Goal: Transaction & Acquisition: Book appointment/travel/reservation

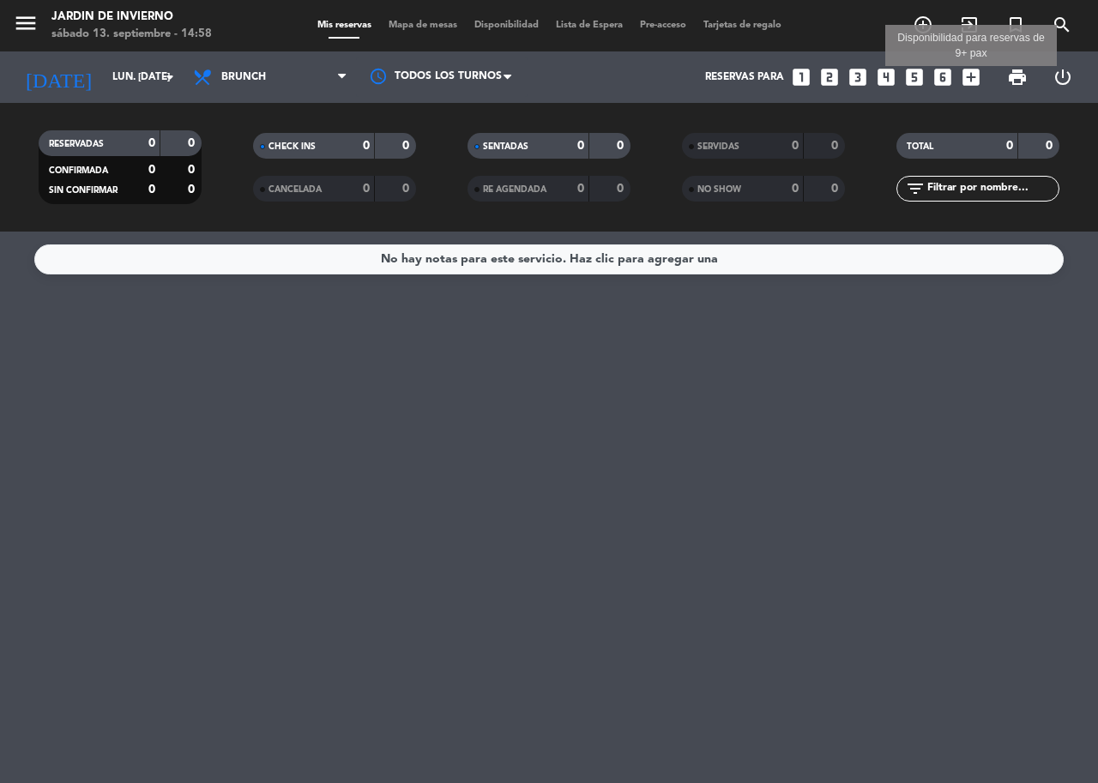
click at [967, 79] on icon "add_box" at bounding box center [971, 77] width 22 height 22
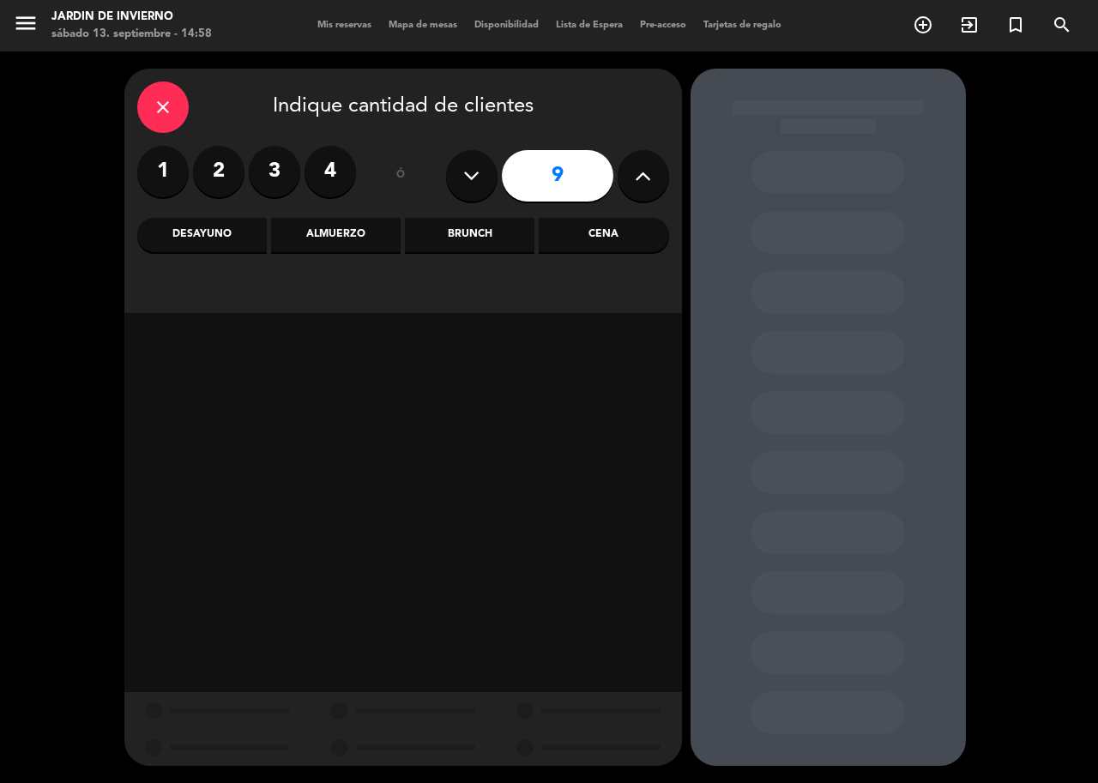
click at [463, 182] on icon at bounding box center [471, 176] width 16 height 26
click at [464, 182] on icon at bounding box center [471, 176] width 16 height 26
type input "5"
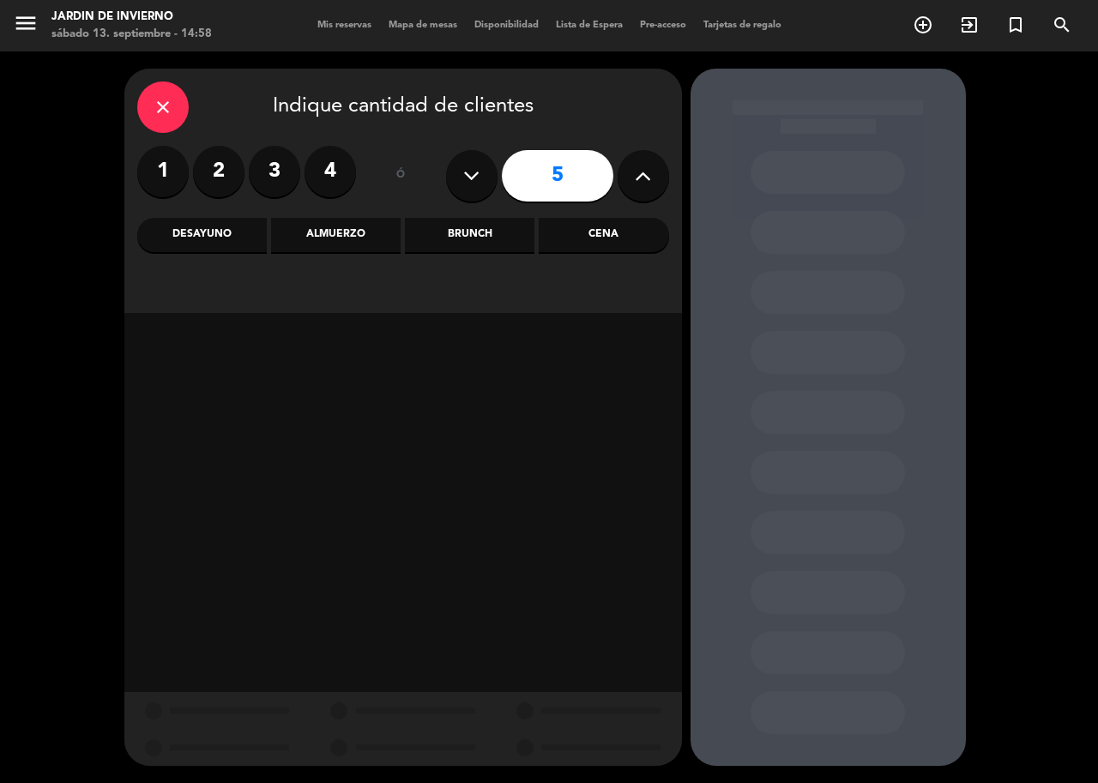
click at [477, 240] on div "Brunch" at bounding box center [470, 235] width 130 height 34
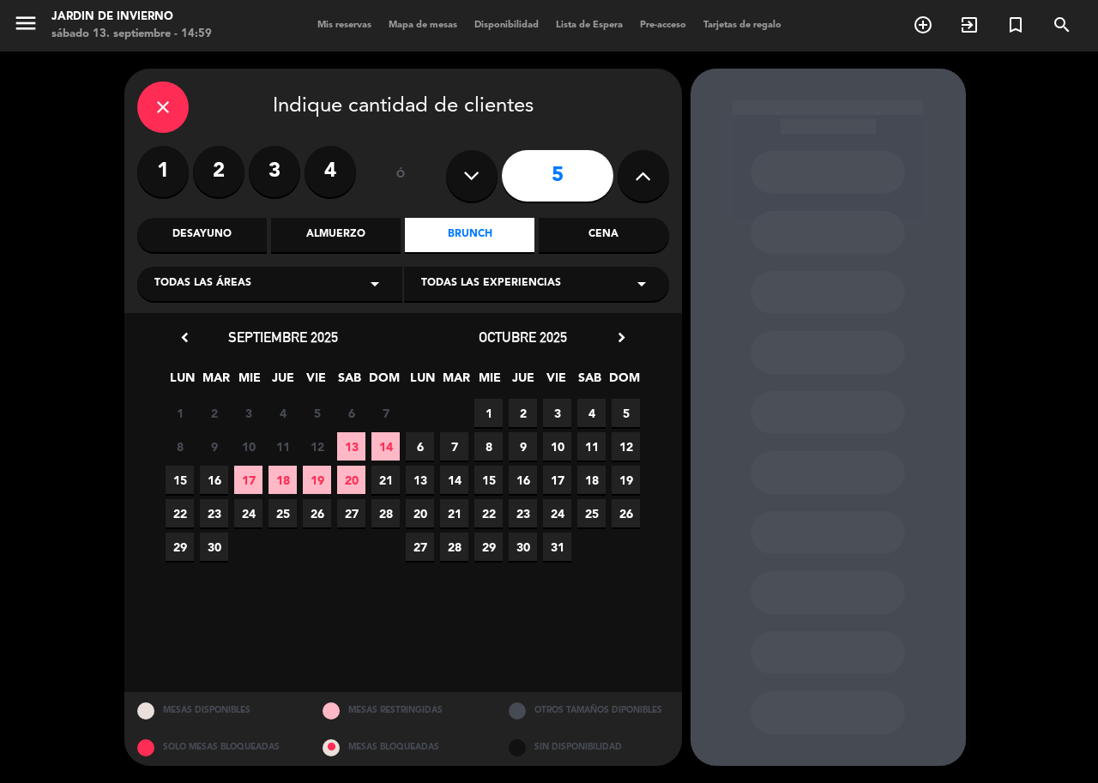
click at [181, 481] on span "15" at bounding box center [180, 480] width 28 height 28
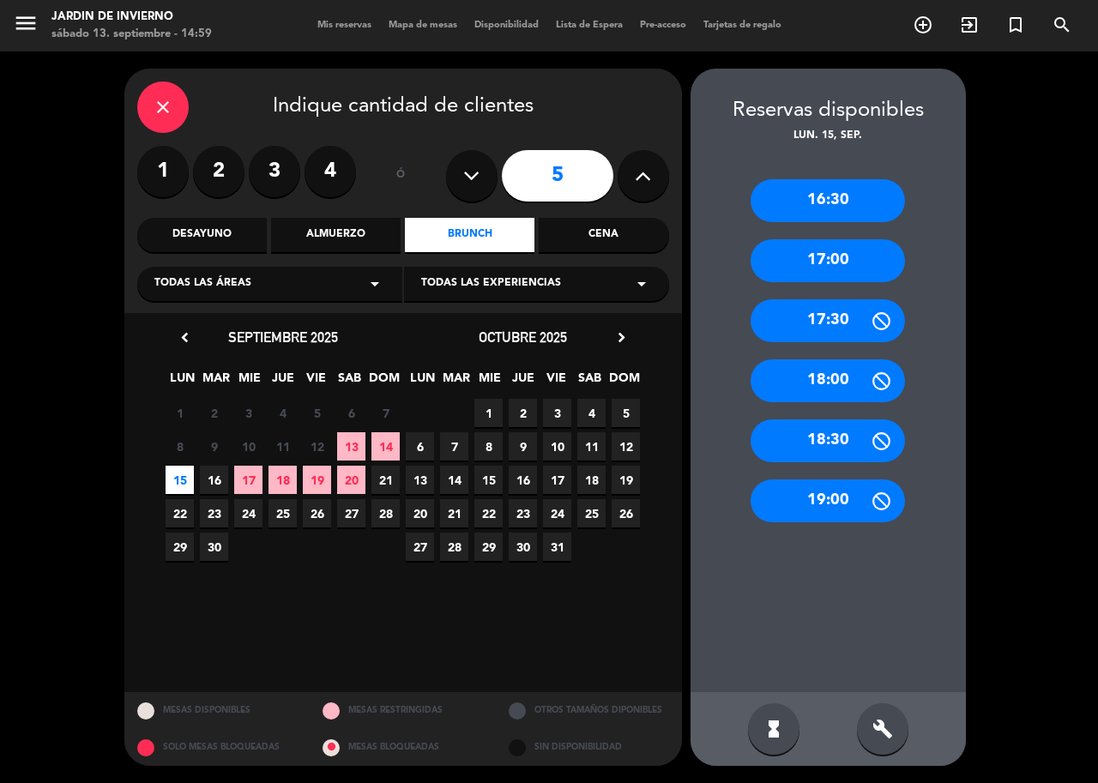
click at [839, 263] on div "17:00" at bounding box center [828, 260] width 154 height 43
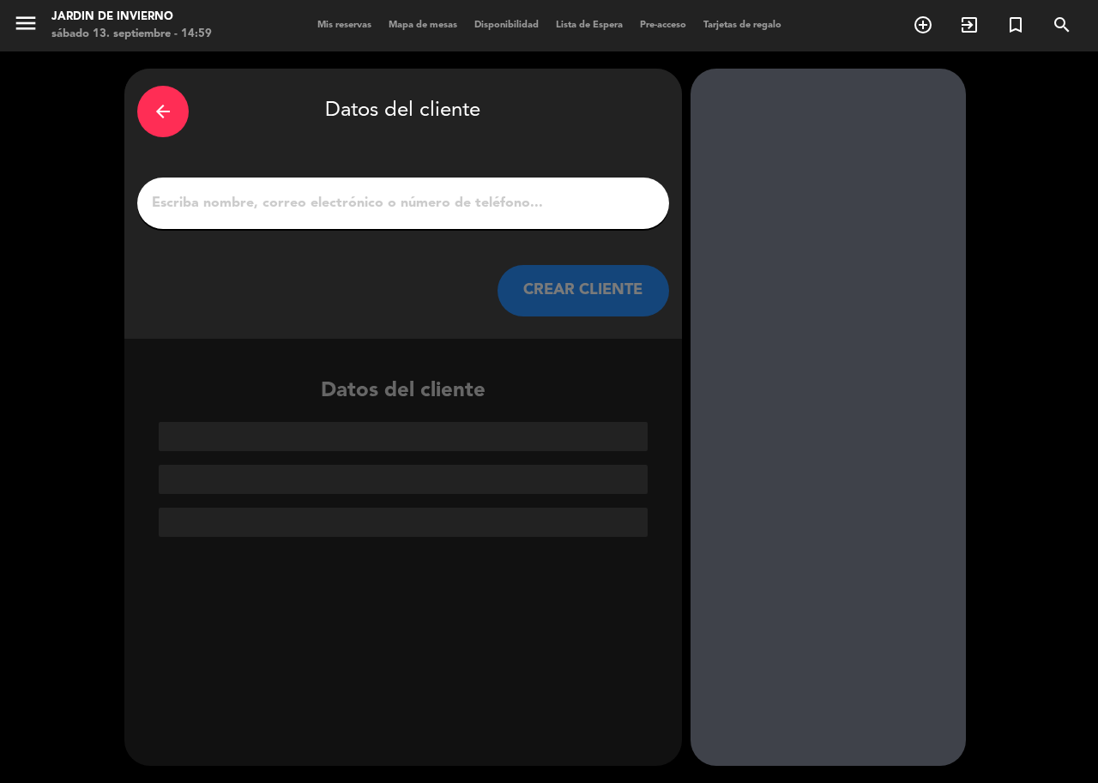
click at [330, 205] on input "1" at bounding box center [403, 203] width 506 height 24
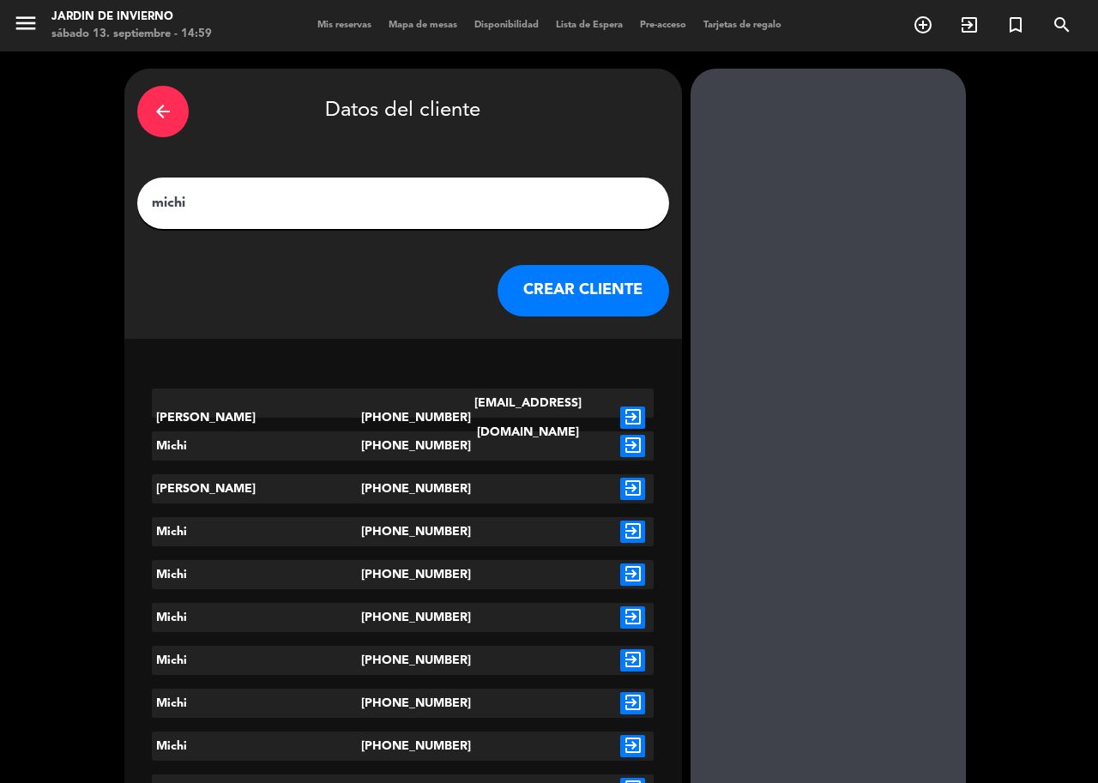
type input "michi"
click at [166, 447] on div "Michi" at bounding box center [256, 446] width 209 height 29
click at [620, 445] on icon "exit_to_app" at bounding box center [632, 446] width 25 height 22
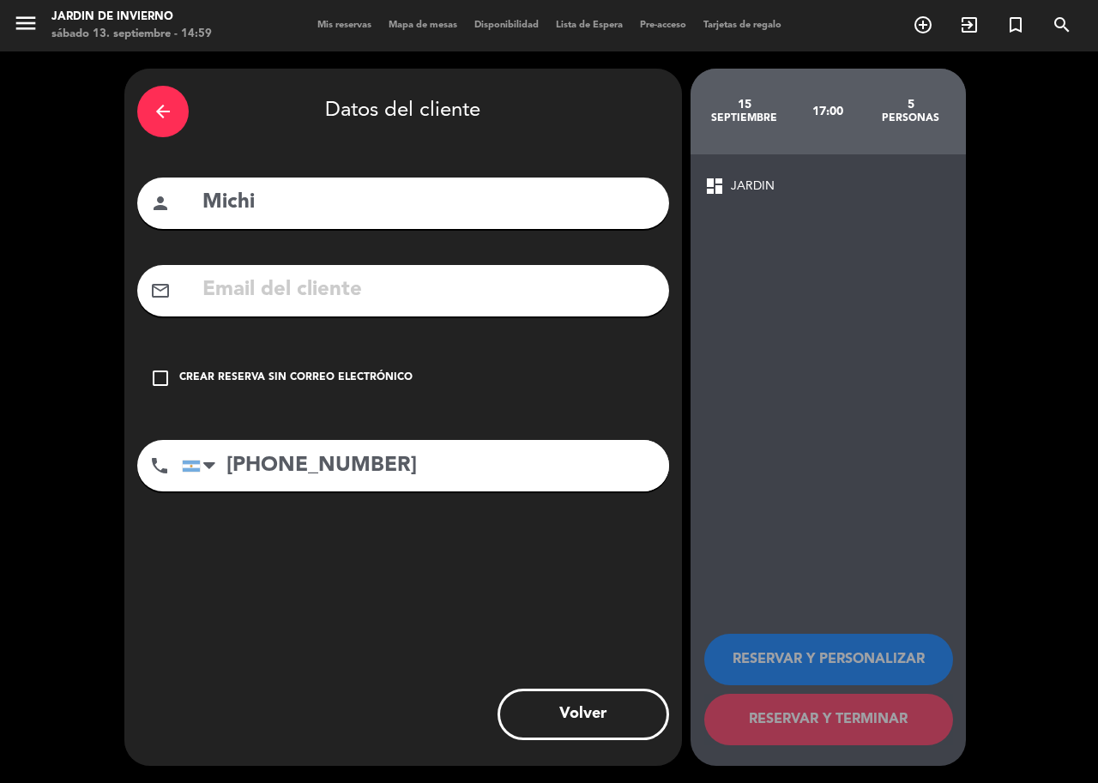
click at [163, 378] on icon "check_box_outline_blank" at bounding box center [160, 378] width 21 height 21
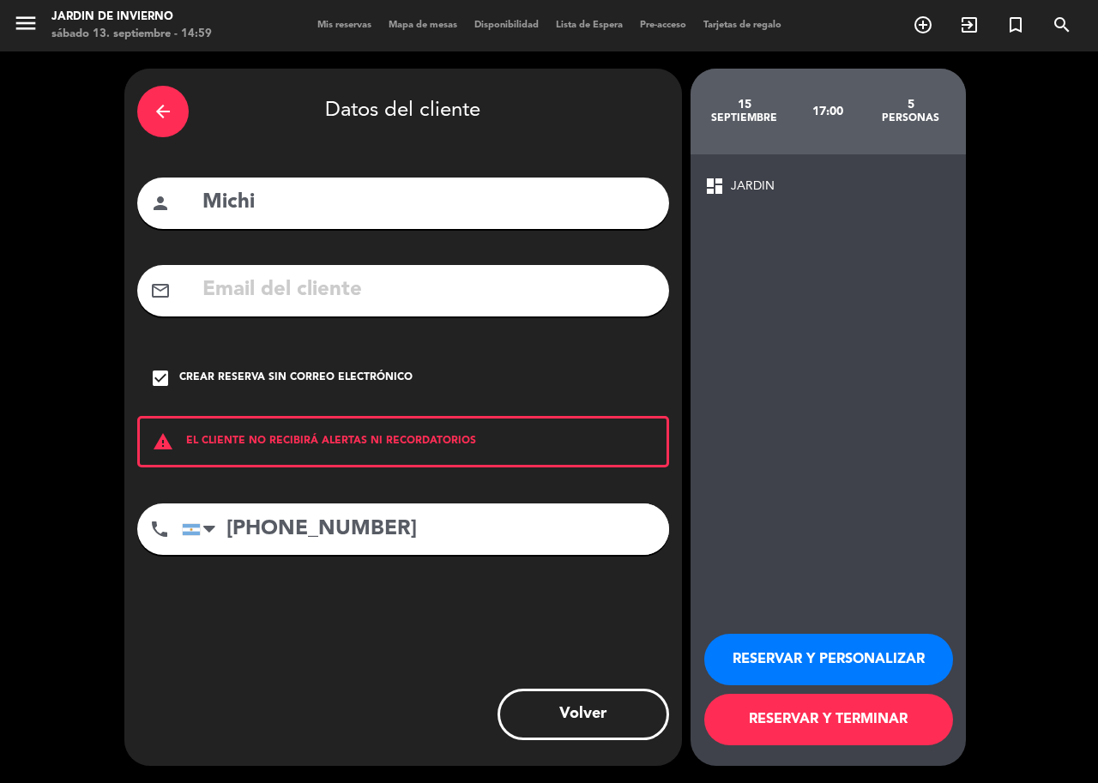
click at [855, 662] on button "RESERVAR Y PERSONALIZAR" at bounding box center [829, 659] width 249 height 51
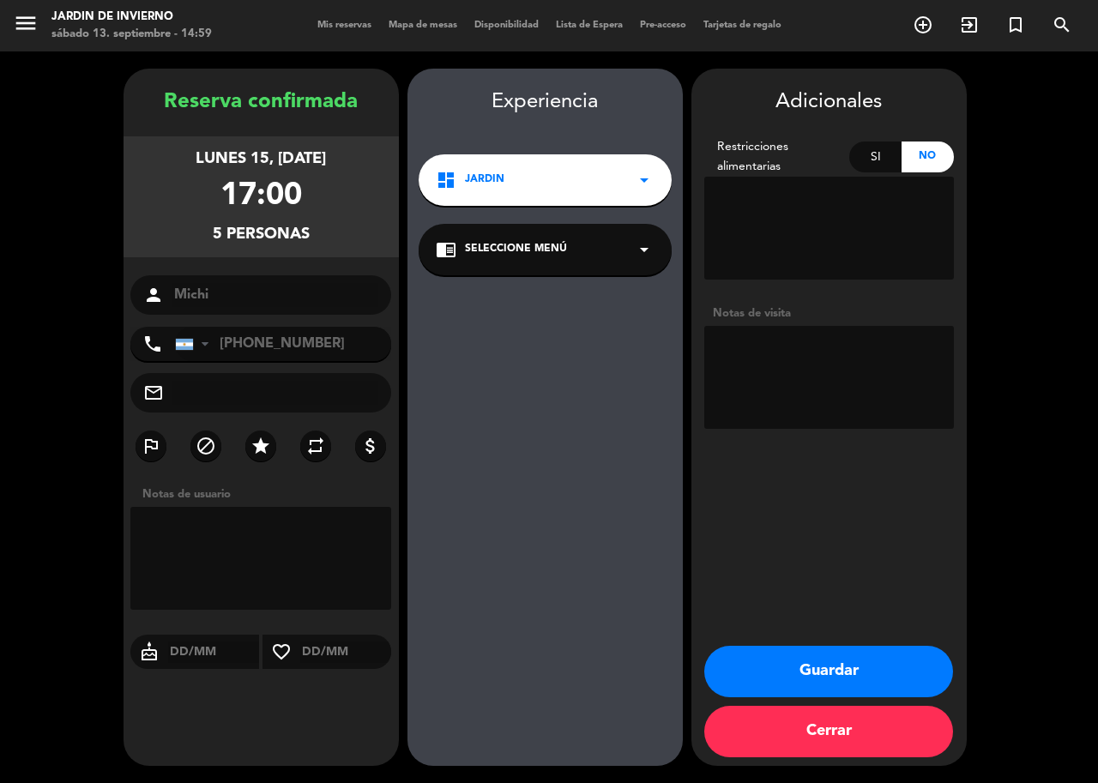
click at [751, 359] on textarea at bounding box center [830, 377] width 250 height 103
type textarea "para el lado de la plaza 50"
click at [813, 681] on button "Guardar" at bounding box center [829, 671] width 249 height 51
